Goal: Transaction & Acquisition: Subscribe to service/newsletter

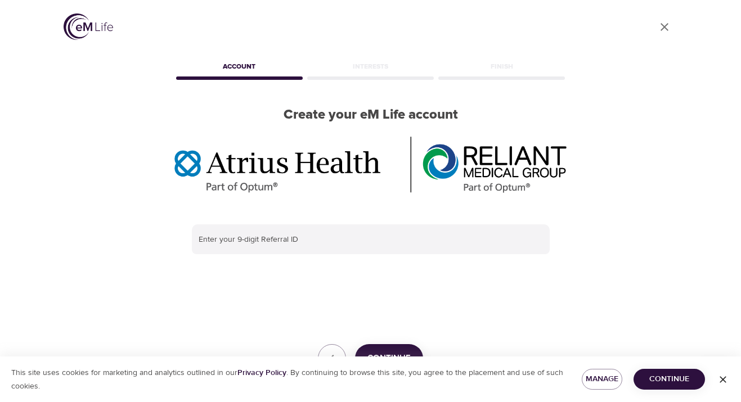
scroll to position [45, 0]
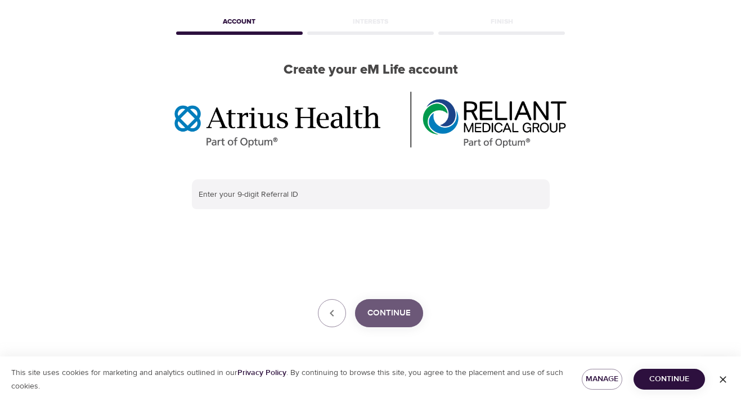
click at [398, 317] on span "Continue" at bounding box center [388, 313] width 43 height 15
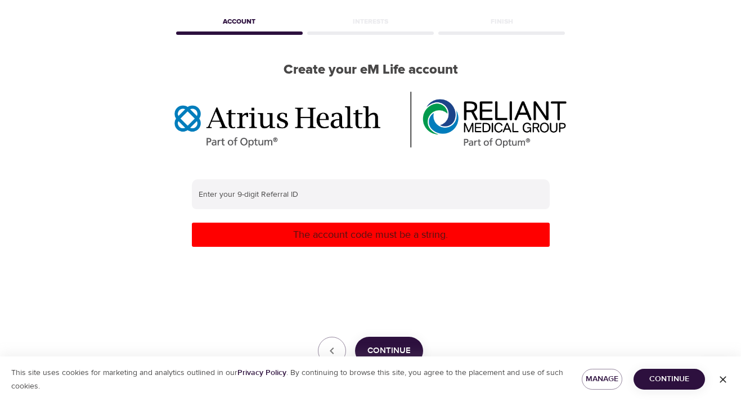
scroll to position [83, 0]
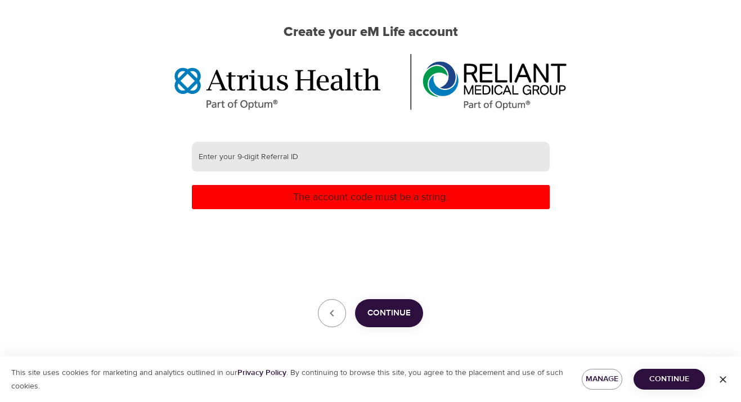
click at [313, 158] on input "text" at bounding box center [371, 157] width 358 height 30
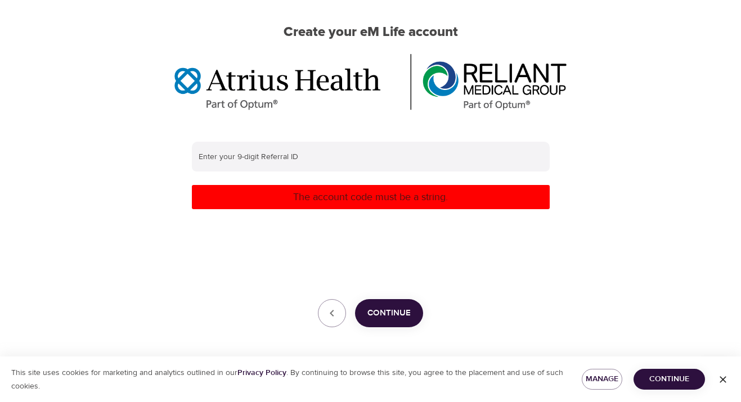
scroll to position [0, 0]
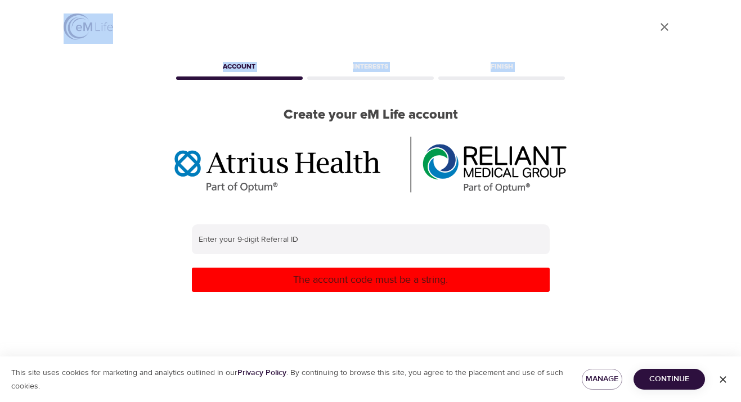
drag, startPoint x: 254, startPoint y: 15, endPoint x: 257, endPoint y: -122, distance: 136.8
click at [257, 0] on html "User Profile Account Interests Finish Create your eM Life account Enter your 9-…" at bounding box center [370, 201] width 741 height 402
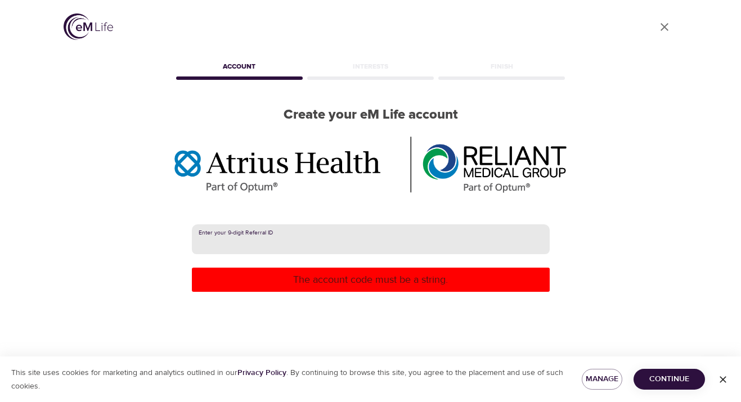
paste input "385691412"
type input "385691412"
click at [305, 285] on p "The account code must be a string." at bounding box center [370, 279] width 349 height 15
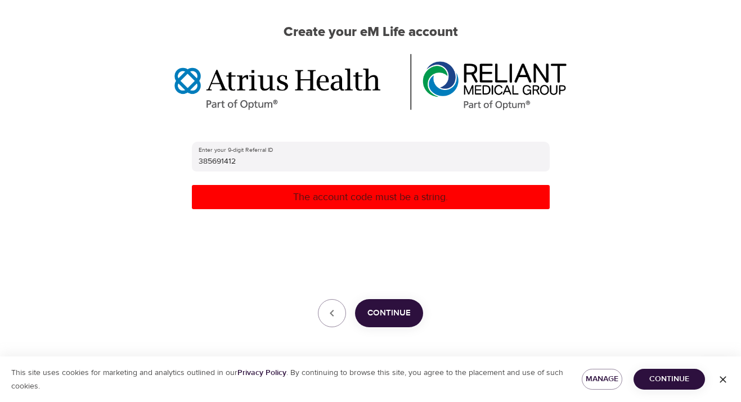
click at [378, 315] on span "Continue" at bounding box center [388, 313] width 43 height 15
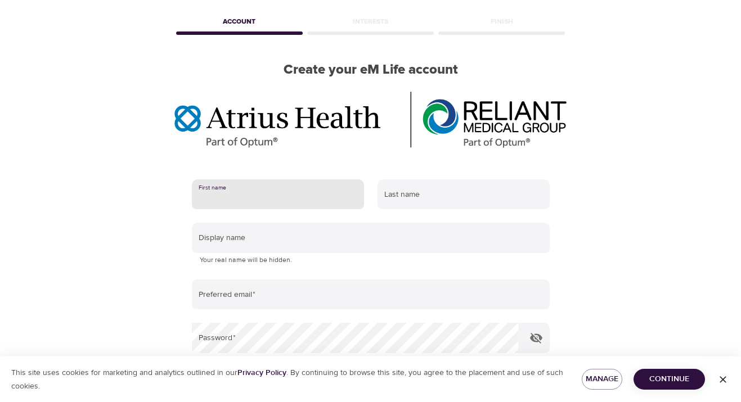
click at [354, 199] on input "text" at bounding box center [278, 194] width 172 height 30
type input "Hilary"
type input "Sochacki"
type input "[PERSON_NAME]"
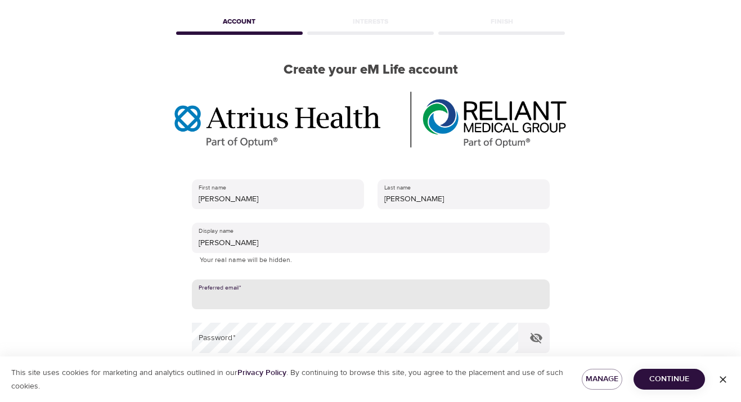
type input "hilary.sochacki@gmail.com"
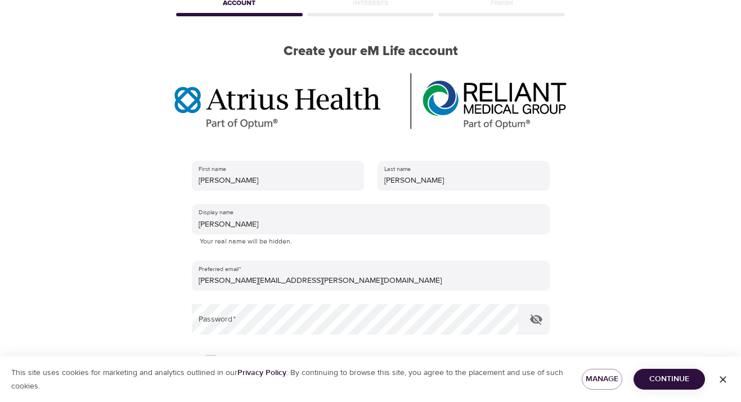
scroll to position [142, 0]
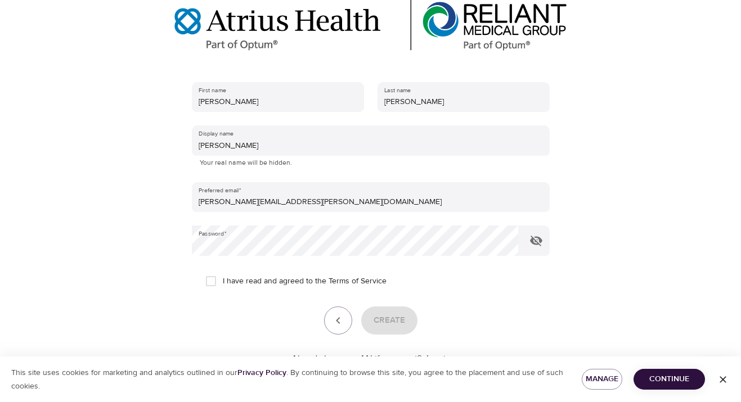
click at [249, 278] on span "I have read and agreed to the Terms of Service" at bounding box center [305, 282] width 164 height 12
click at [223, 278] on input "I have read and agreed to the Terms of Service" at bounding box center [211, 282] width 24 height 24
checkbox input "true"
click at [533, 240] on icon "button" at bounding box center [536, 241] width 12 height 11
click at [181, 244] on div "First name Hilary Last name Sochacki Display name Hilary Sochacki Your real nam…" at bounding box center [371, 224] width 394 height 320
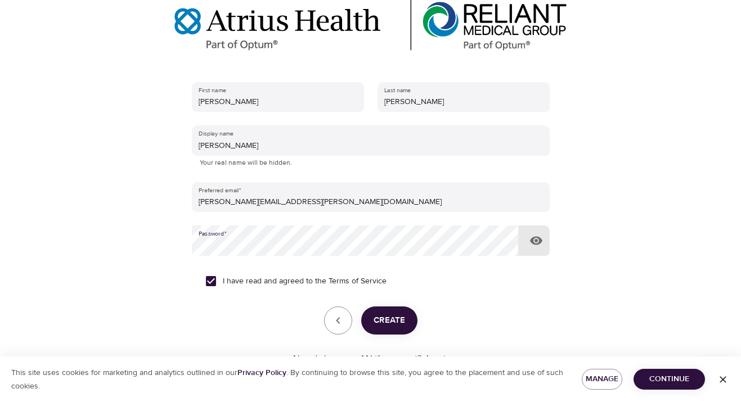
click at [405, 322] on button "Create" at bounding box center [389, 321] width 56 height 28
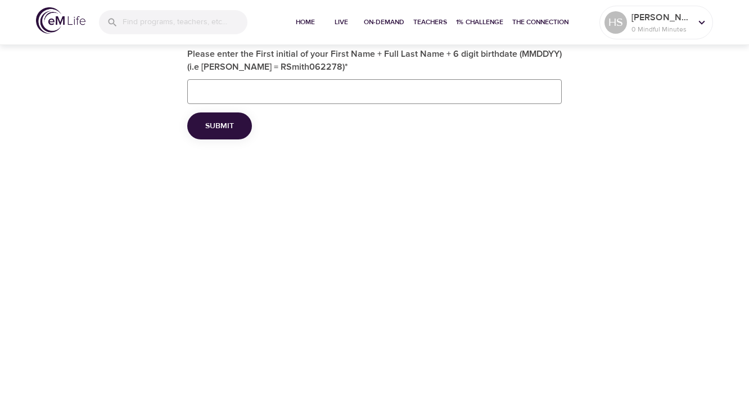
click at [288, 94] on input "Please enter the First initial of your First Name + Full Last Name + 6 digit bi…" at bounding box center [374, 91] width 375 height 25
click at [263, 89] on input "HSochacki01021960" at bounding box center [374, 91] width 375 height 25
type input "HSochacki010260"
click at [234, 124] on button "Submit" at bounding box center [219, 127] width 65 height 28
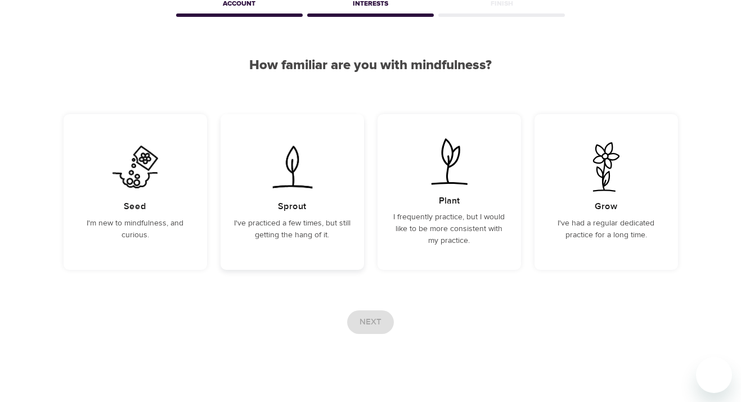
scroll to position [65, 0]
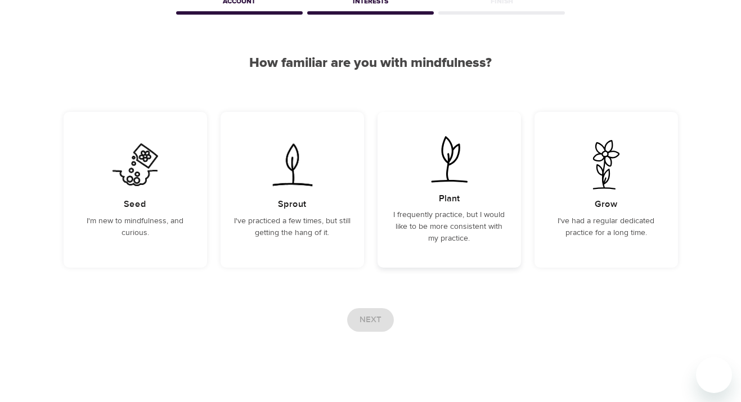
click at [432, 231] on p "I frequently practice, but I would like to be more consistent with my practice." at bounding box center [449, 226] width 116 height 35
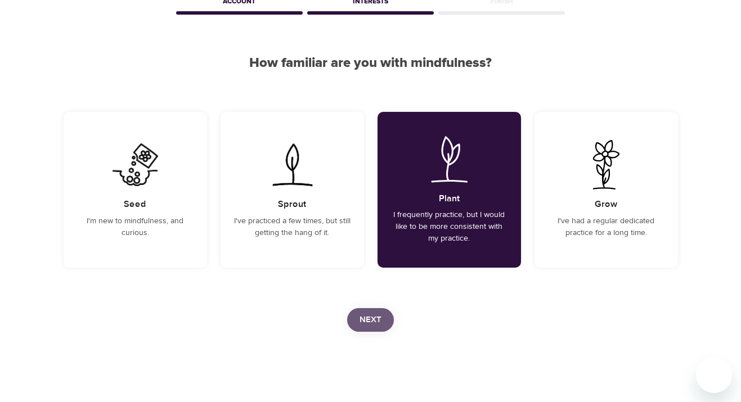
click at [370, 322] on span "Next" at bounding box center [371, 320] width 22 height 15
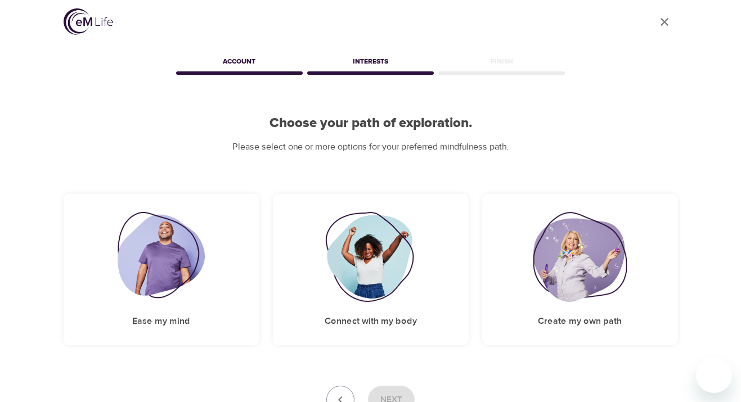
scroll to position [91, 0]
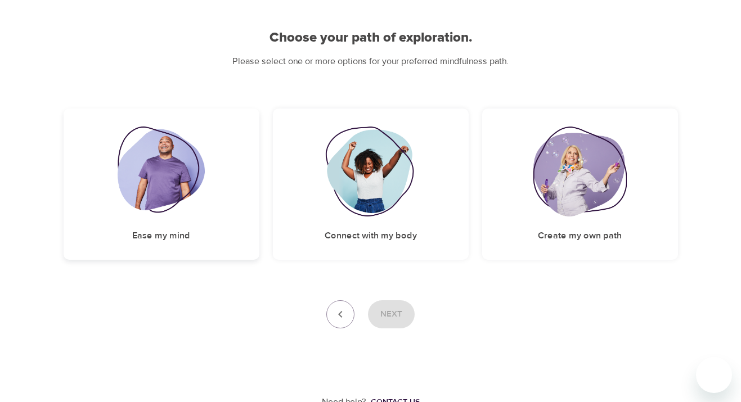
click at [156, 190] on img at bounding box center [161, 172] width 87 height 90
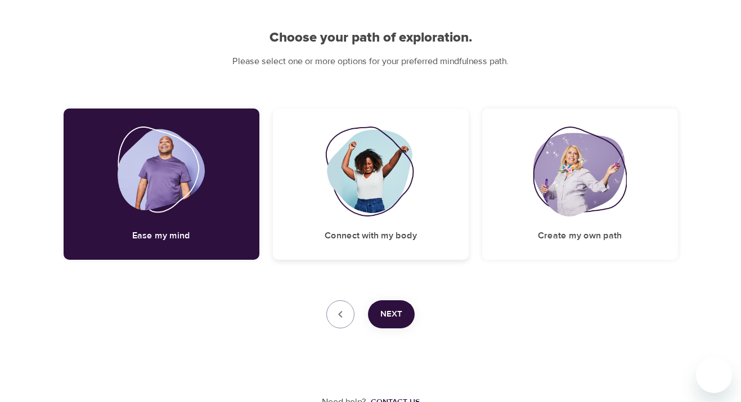
click at [378, 192] on img at bounding box center [370, 172] width 91 height 90
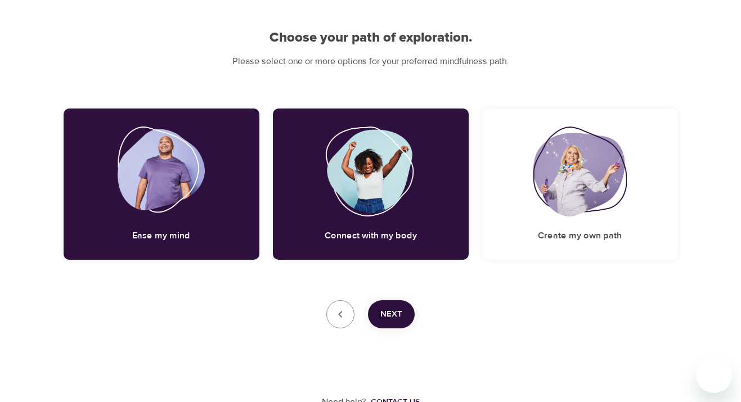
click at [386, 316] on span "Next" at bounding box center [391, 314] width 22 height 15
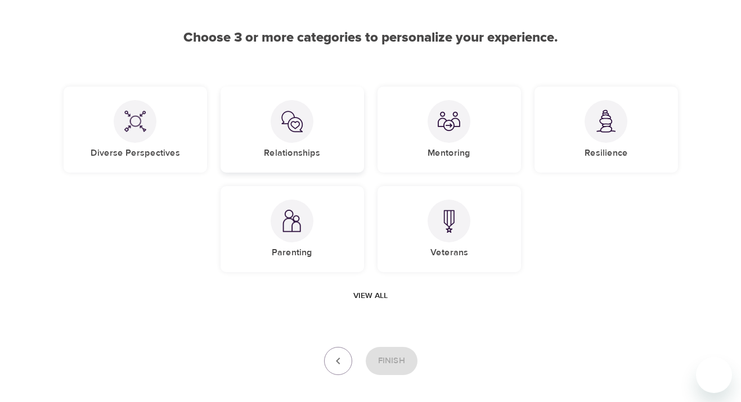
click at [263, 143] on div "Relationships" at bounding box center [292, 130] width 143 height 86
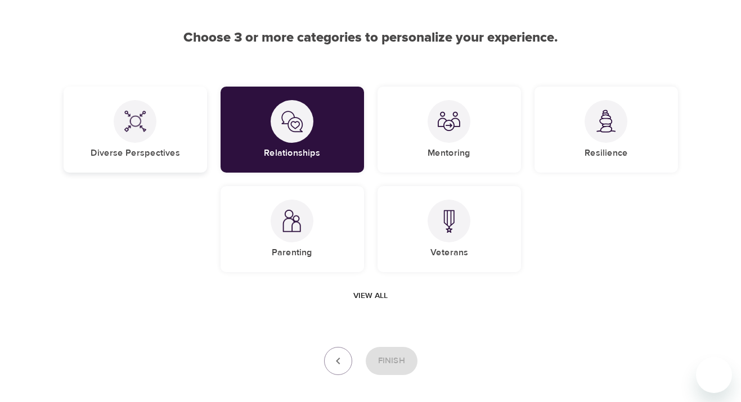
click at [122, 138] on div "Diverse Perspectives" at bounding box center [135, 130] width 143 height 86
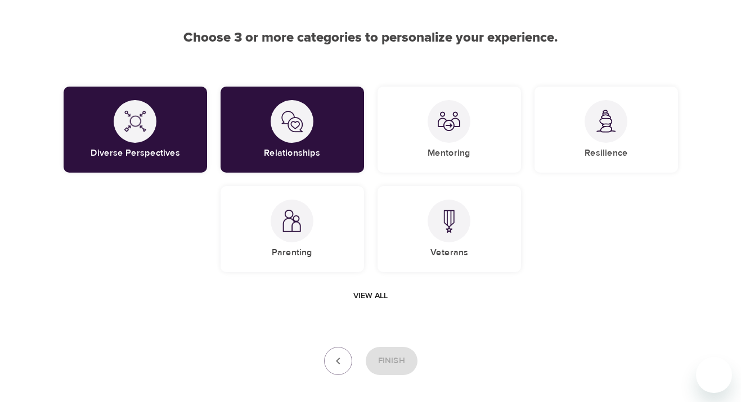
scroll to position [142, 0]
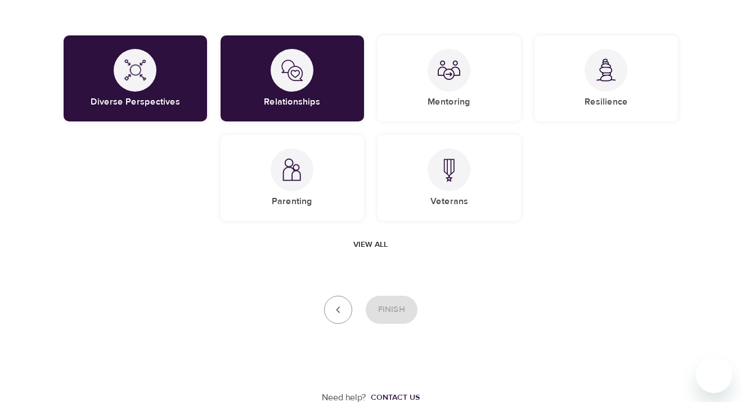
click at [366, 246] on span "View all" at bounding box center [370, 245] width 34 height 14
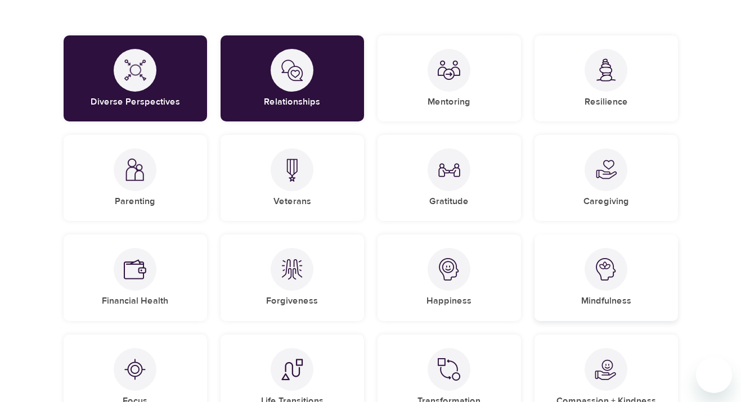
click at [618, 280] on div at bounding box center [606, 269] width 43 height 43
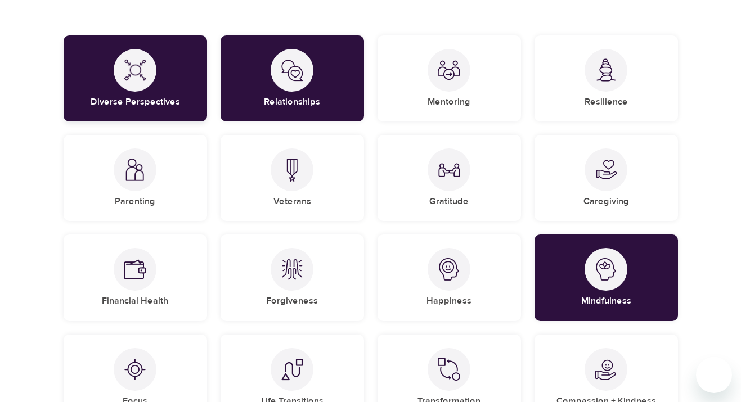
click at [137, 108] on div "Diverse Perspectives" at bounding box center [135, 78] width 143 height 86
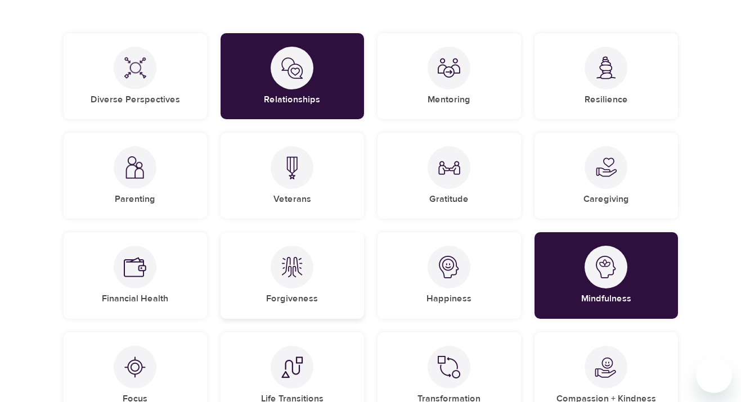
scroll to position [148, 0]
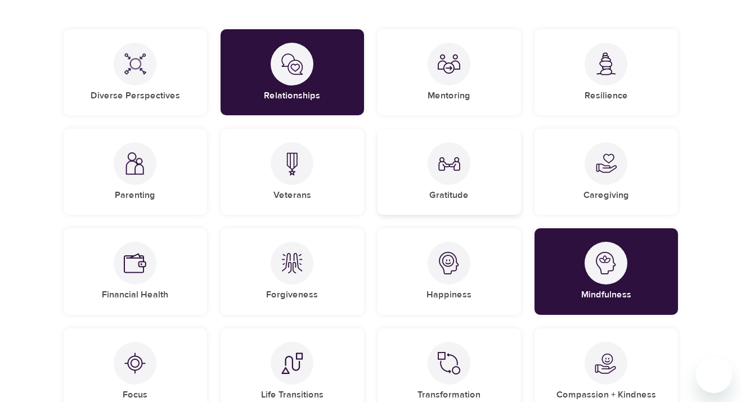
click at [428, 167] on div "Gratitude" at bounding box center [449, 172] width 143 height 86
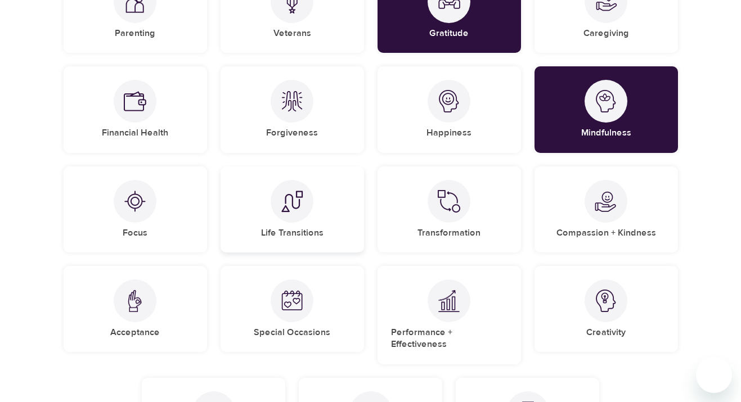
scroll to position [220, 0]
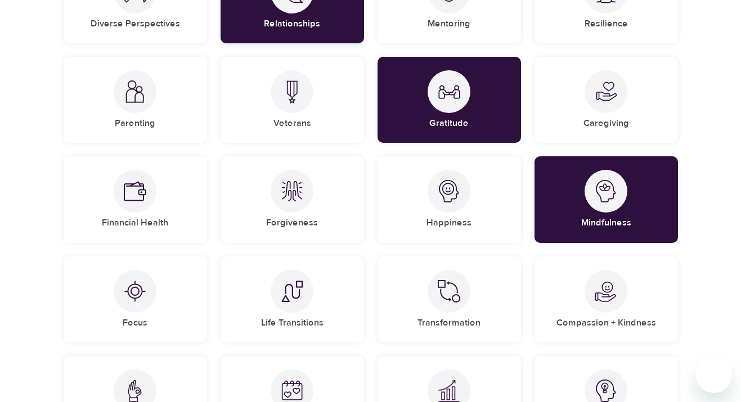
click at [266, 29] on div "Relationships" at bounding box center [292, 0] width 143 height 86
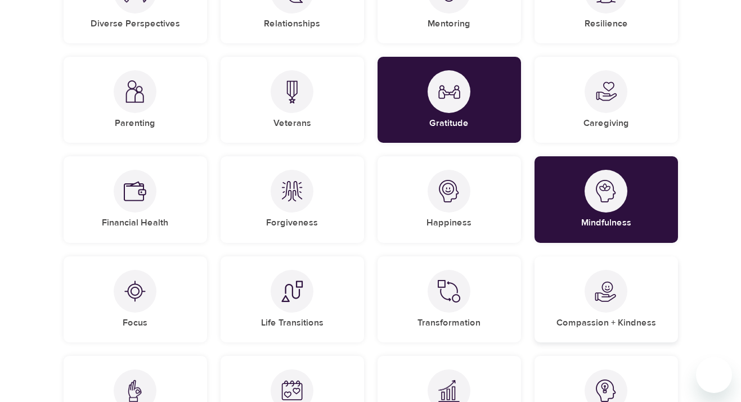
click at [616, 299] on img at bounding box center [606, 291] width 23 height 23
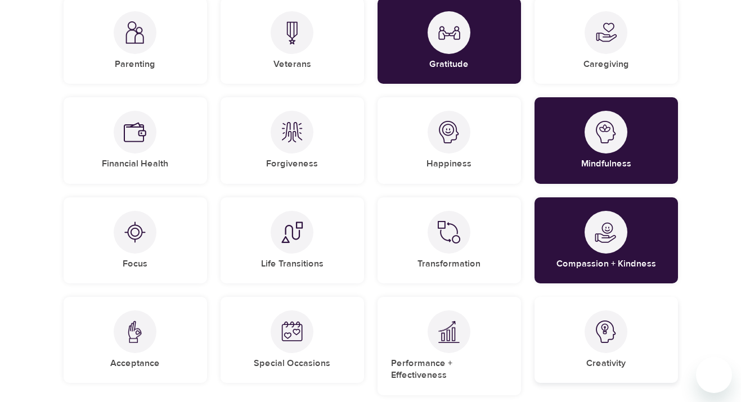
scroll to position [326, 0]
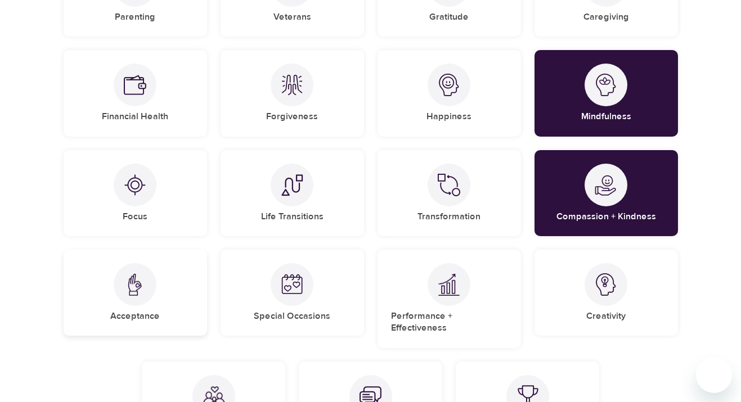
click at [161, 277] on div "Acceptance" at bounding box center [135, 293] width 143 height 86
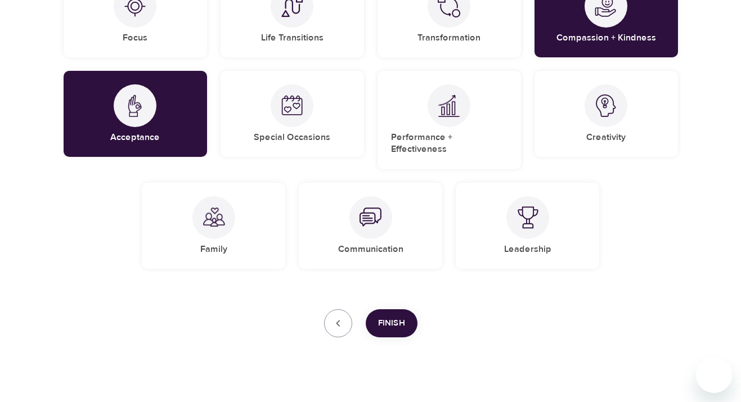
scroll to position [506, 0]
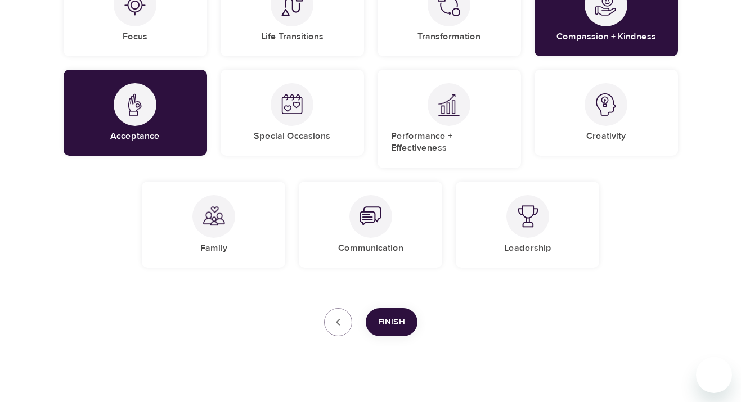
click at [385, 315] on span "Finish" at bounding box center [391, 322] width 27 height 15
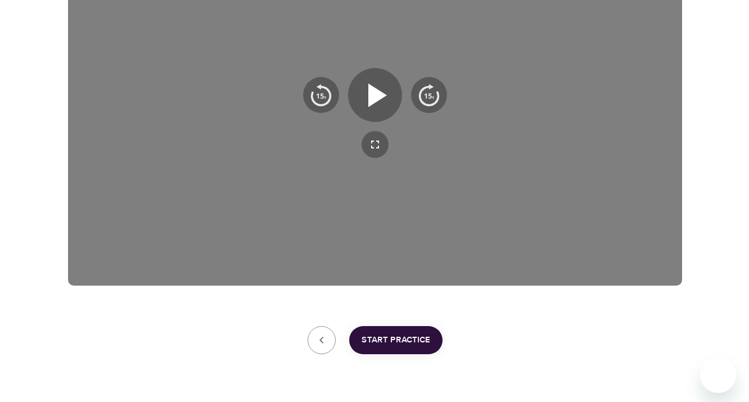
scroll to position [289, 0]
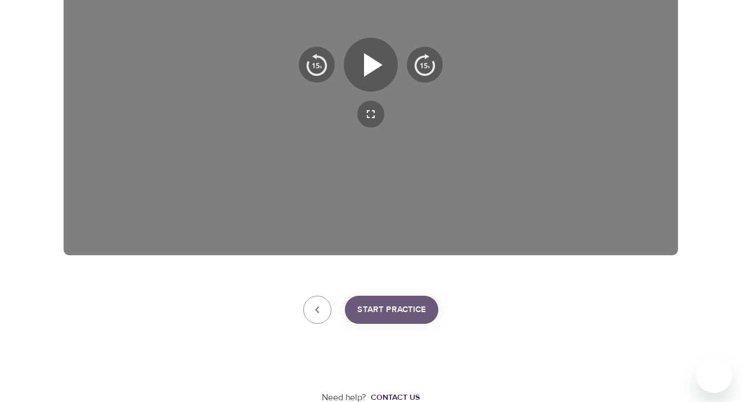
click at [396, 308] on span "Start Practice" at bounding box center [391, 310] width 69 height 15
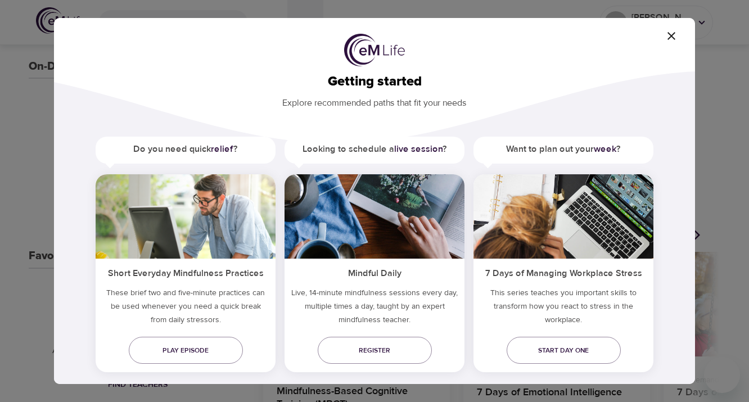
scroll to position [27, 0]
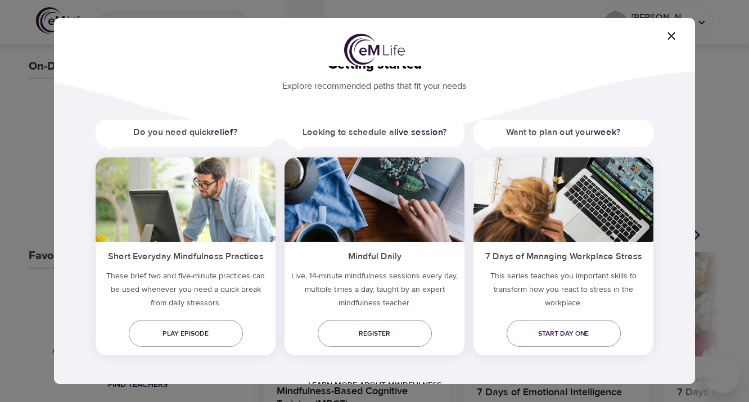
drag, startPoint x: 472, startPoint y: 54, endPoint x: 469, endPoint y: 21, distance: 33.3
click at [469, 21] on div "Getting started Explore recommended paths that fit your needs Do you need quick…" at bounding box center [374, 201] width 641 height 366
click at [207, 331] on span "Play episode" at bounding box center [186, 334] width 96 height 12
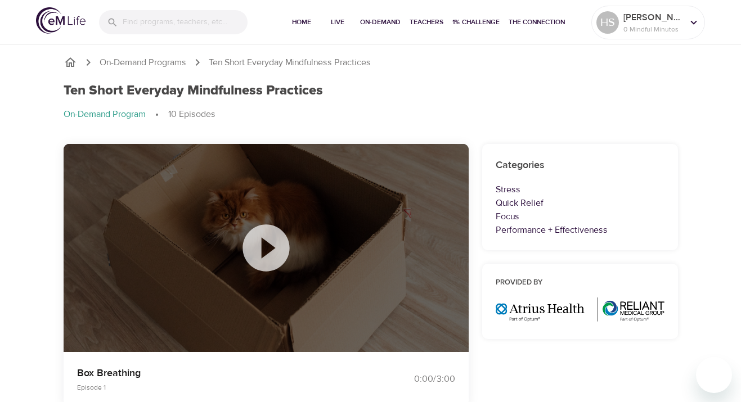
click at [263, 241] on icon at bounding box center [266, 248] width 56 height 56
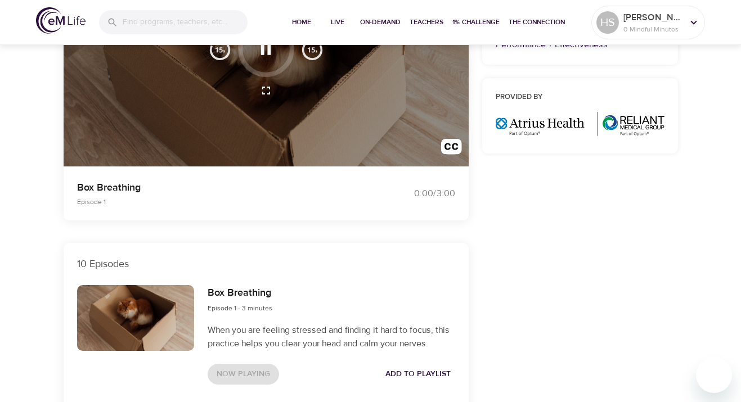
scroll to position [264, 0]
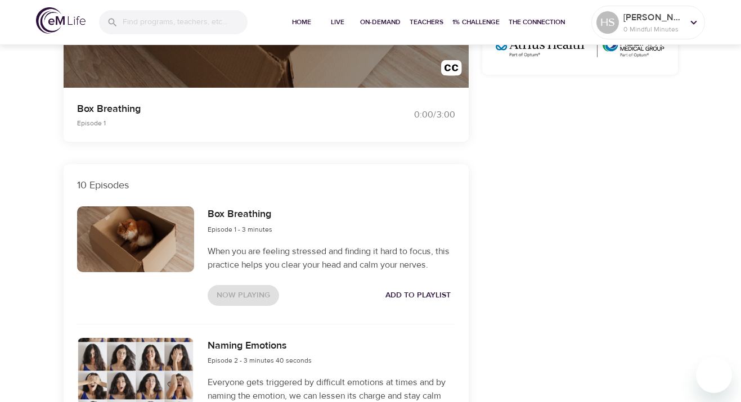
click at [252, 297] on div "Now Playing Add to Playlist" at bounding box center [332, 295] width 248 height 21
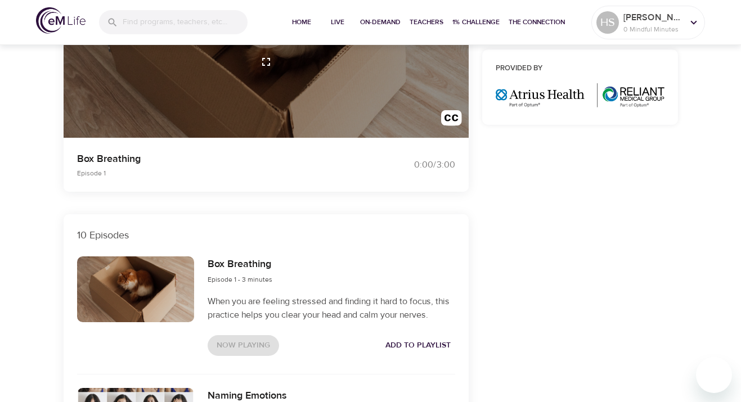
scroll to position [338, 0]
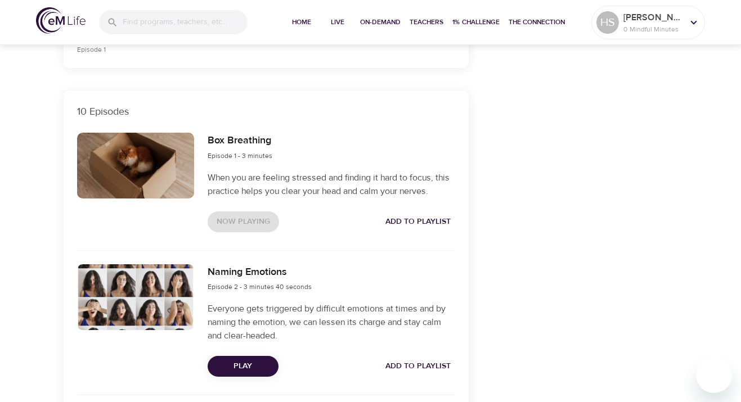
click at [411, 217] on span "Add to Playlist" at bounding box center [417, 222] width 65 height 14
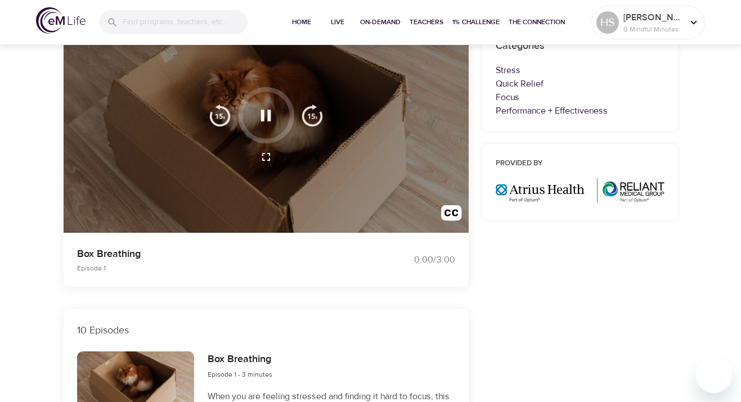
scroll to position [20, 0]
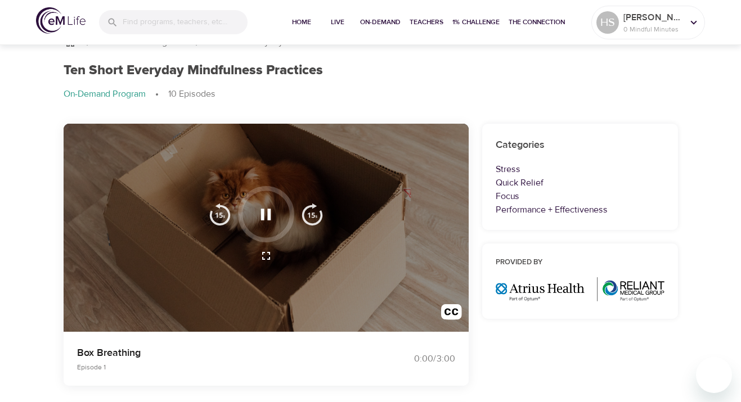
click at [263, 218] on icon "button" at bounding box center [266, 214] width 10 height 11
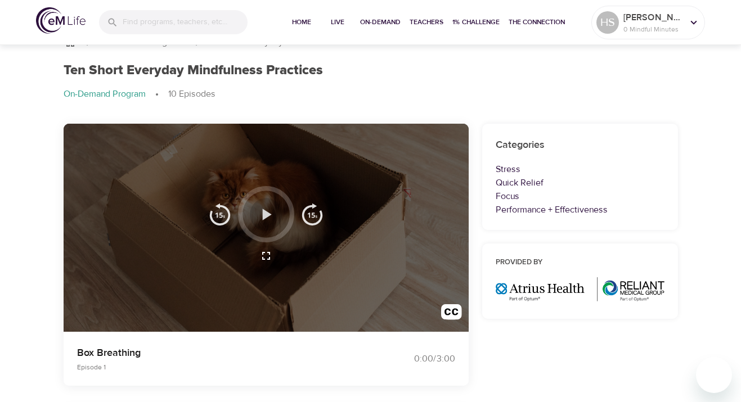
click at [263, 218] on icon "button" at bounding box center [267, 214] width 9 height 11
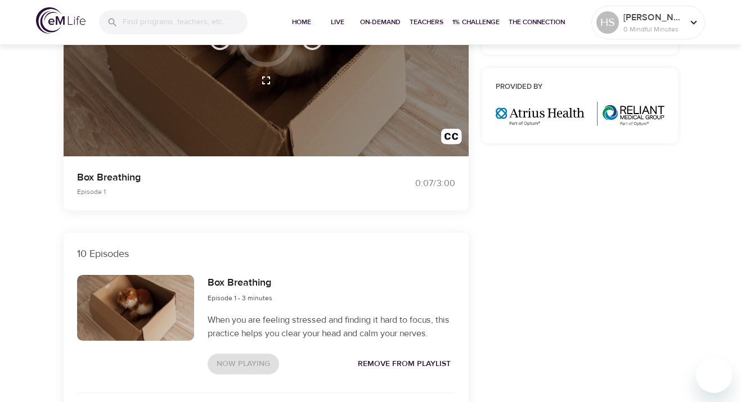
scroll to position [285, 0]
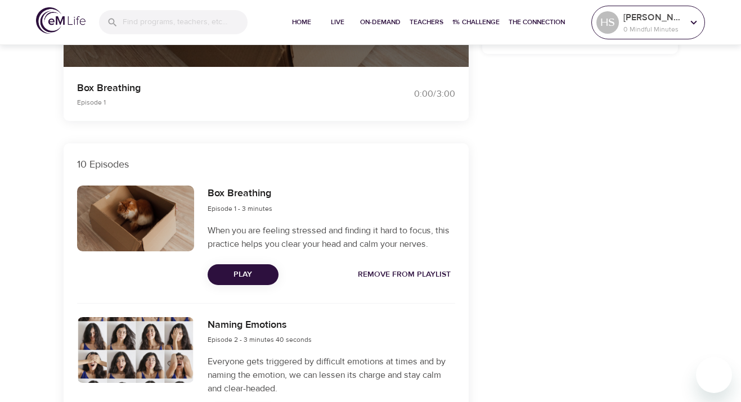
click at [681, 26] on p "0 Mindful Minutes" at bounding box center [653, 29] width 60 height 10
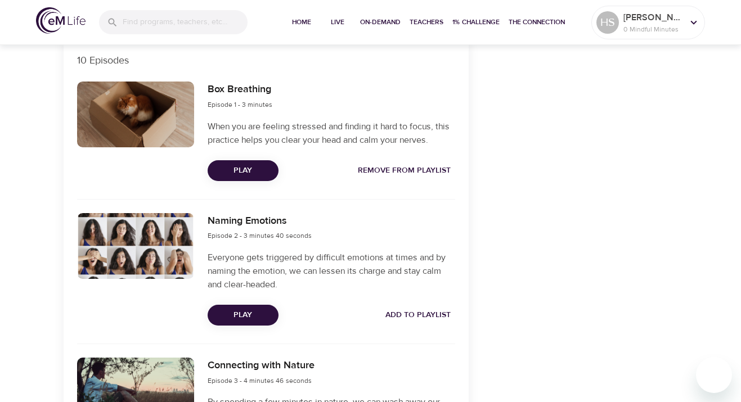
scroll to position [450, 0]
